Goal: Task Accomplishment & Management: Use online tool/utility

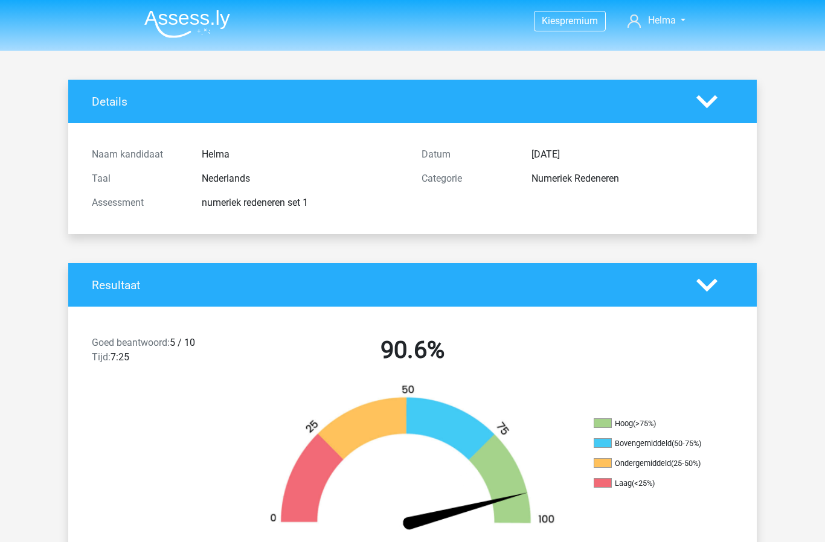
click at [560, 182] on div "Numeriek Redeneren" at bounding box center [632, 178] width 220 height 14
click at [715, 104] on icon at bounding box center [706, 101] width 21 height 21
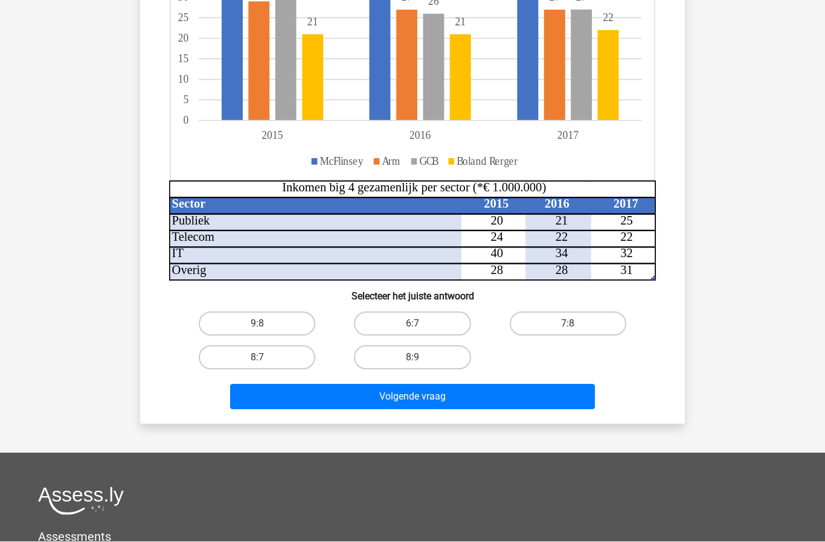
scroll to position [232, 0]
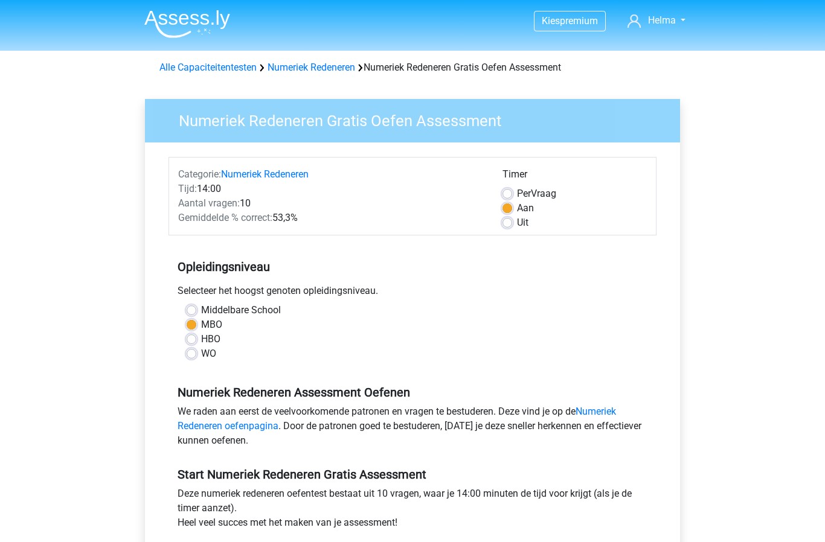
scroll to position [104, 0]
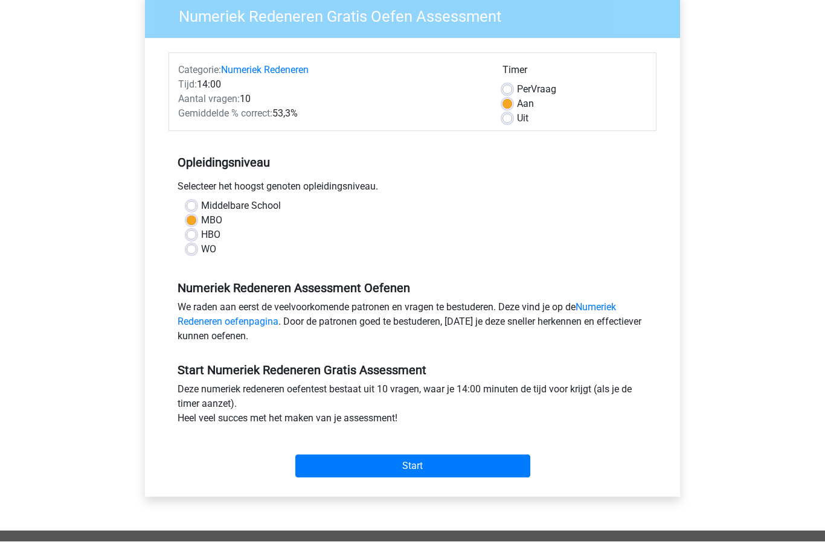
click at [201, 208] on label "Middelbare School" at bounding box center [241, 206] width 80 height 14
click at [196, 208] on input "Middelbare School" at bounding box center [192, 205] width 10 height 12
radio input "true"
click at [382, 461] on input "Start" at bounding box center [412, 466] width 235 height 23
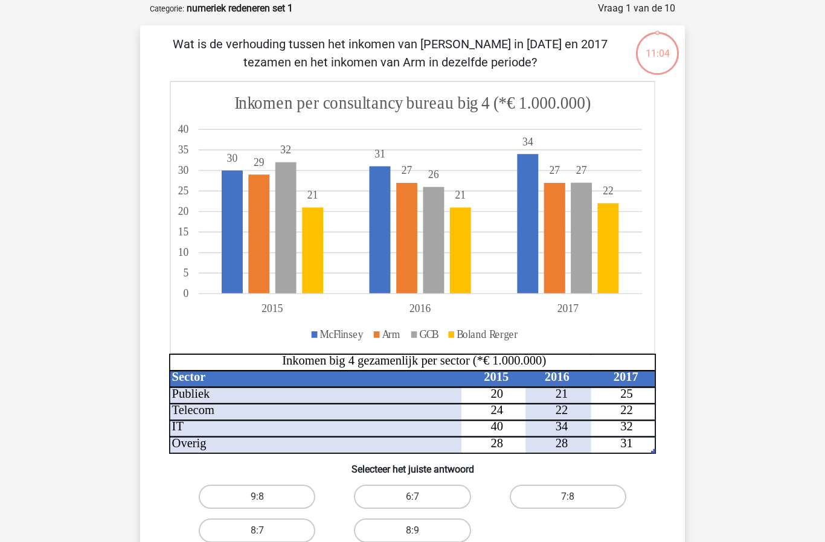
scroll to position [59, 0]
click at [243, 498] on label "9:8" at bounding box center [257, 497] width 117 height 24
click at [257, 498] on input "9:8" at bounding box center [261, 501] width 8 height 8
radio input "true"
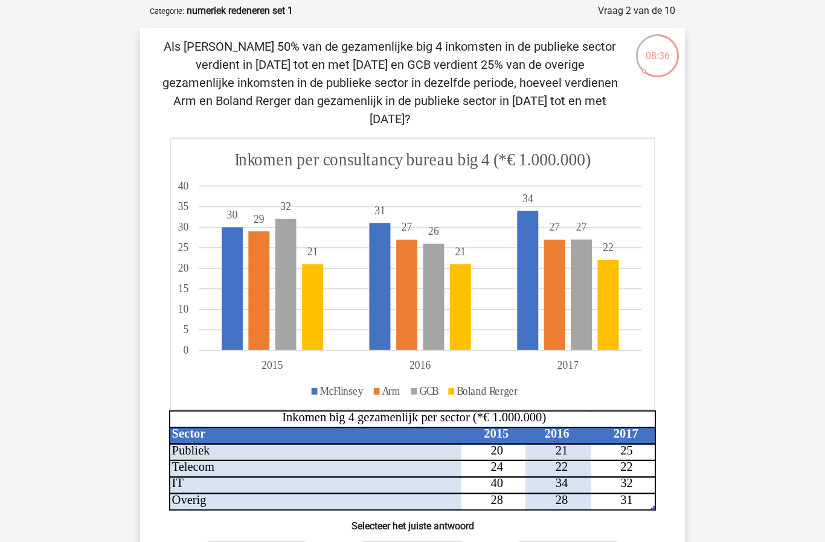
scroll to position [0, 0]
